Goal: Transaction & Acquisition: Purchase product/service

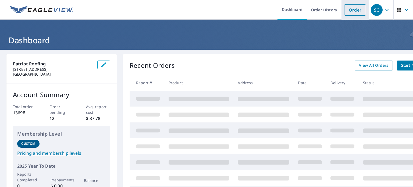
click at [344, 15] on link "Order" at bounding box center [355, 9] width 22 height 11
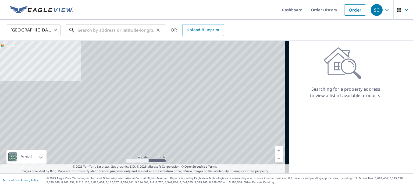
click at [118, 33] on input "text" at bounding box center [116, 30] width 77 height 15
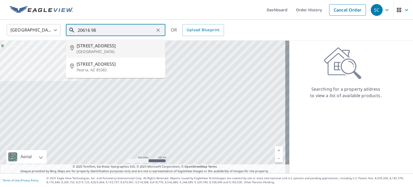
click at [108, 48] on span "[STREET_ADDRESS]" at bounding box center [119, 45] width 84 height 6
type input "[STREET_ADDRESS]"
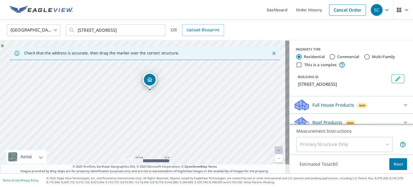
drag, startPoint x: 143, startPoint y: 71, endPoint x: 159, endPoint y: 127, distance: 57.6
click at [159, 127] on div "[STREET_ADDRESS]" at bounding box center [144, 107] width 289 height 133
drag, startPoint x: 172, startPoint y: 84, endPoint x: 171, endPoint y: 108, distance: 23.7
click at [171, 108] on div "[STREET_ADDRESS]" at bounding box center [144, 107] width 289 height 133
drag, startPoint x: 170, startPoint y: 124, endPoint x: 167, endPoint y: 114, distance: 10.4
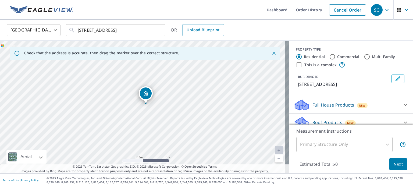
click at [167, 114] on div "[STREET_ADDRESS]" at bounding box center [144, 107] width 289 height 133
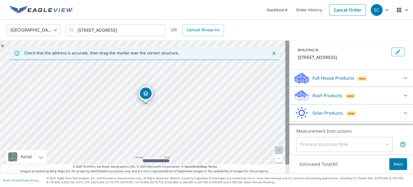
click at [328, 95] on p "Roof Products" at bounding box center [327, 95] width 30 height 6
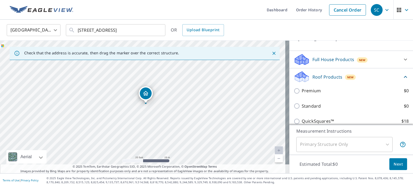
scroll to position [81, 0]
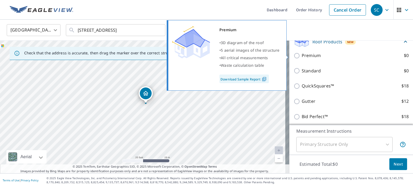
click at [303, 55] on p "Premium" at bounding box center [311, 55] width 19 height 7
click at [302, 55] on input "Premium $0" at bounding box center [298, 55] width 8 height 6
checkbox input "true"
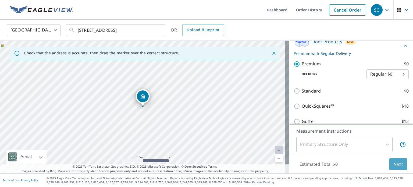
click at [394, 166] on span "Next" at bounding box center [398, 164] width 9 height 7
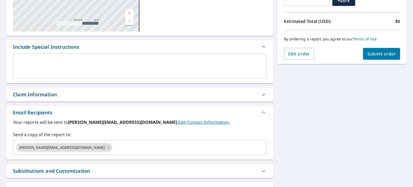
scroll to position [134, 0]
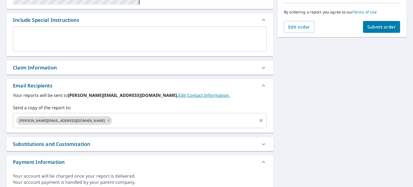
click at [107, 121] on icon at bounding box center [108, 120] width 2 height 2
checkbox input "true"
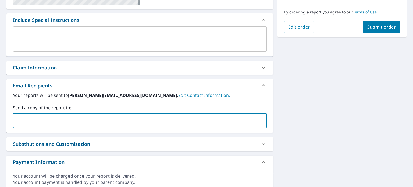
click at [66, 120] on input "text" at bounding box center [135, 120] width 241 height 10
type input "[PERSON_NAME][EMAIL_ADDRESS][DOMAIN_NAME]"
click at [390, 20] on div "By ordering a report you agree to our Terms of Use" at bounding box center [342, 12] width 116 height 18
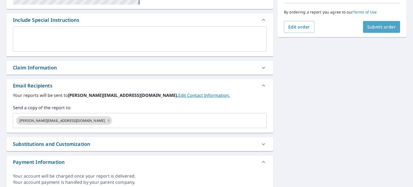
click at [382, 26] on span "Submit order" at bounding box center [381, 27] width 29 height 6
checkbox input "true"
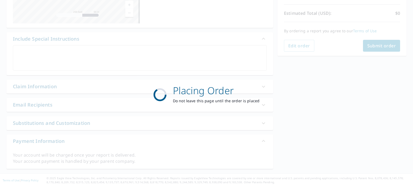
scroll to position [115, 0]
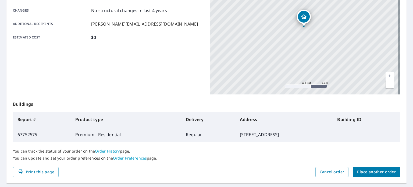
click at [362, 173] on span "Place another order" at bounding box center [376, 172] width 39 height 7
